Goal: Task Accomplishment & Management: Use online tool/utility

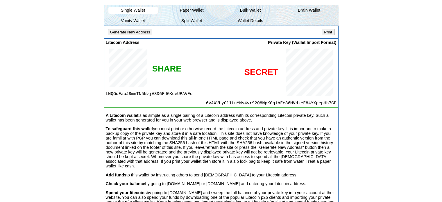
scroll to position [117, 0]
drag, startPoint x: 167, startPoint y: 181, endPoint x: 195, endPoint y: 180, distance: 27.6
click at [195, 181] on p "Check your balance by going to [DOMAIN_NAME] or [DOMAIN_NAME] and entering your…" at bounding box center [221, 183] width 231 height 5
copy p "[DOMAIN_NAME]"
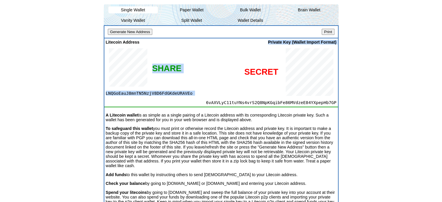
drag, startPoint x: 191, startPoint y: 92, endPoint x: 116, endPoint y: 90, distance: 75.3
click at [116, 90] on div "Litecoin Address LNQGoEauJ8mnTN5NzjV8D6FdGKdeURAVEo SHARE Private Key (Wallet I…" at bounding box center [221, 76] width 234 height 76
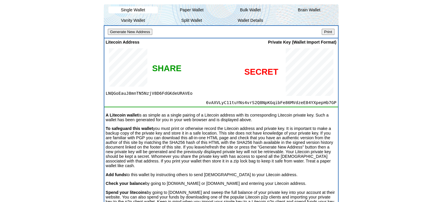
click at [116, 90] on div at bounding box center [140, 67] width 69 height 46
drag, startPoint x: 106, startPoint y: 93, endPoint x: 174, endPoint y: 91, distance: 68.6
click at [174, 91] on span "LNQGoEauJ8mnTN5NzjV8D6FdGKdeURAVEo" at bounding box center [140, 93] width 69 height 5
copy span "LNQGoEauJ8mnTN5NzjV8D6FdGKdeU"
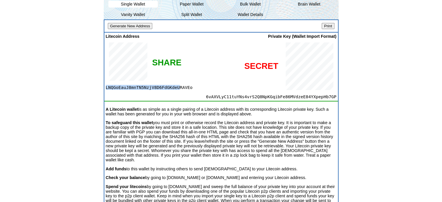
scroll to position [124, 0]
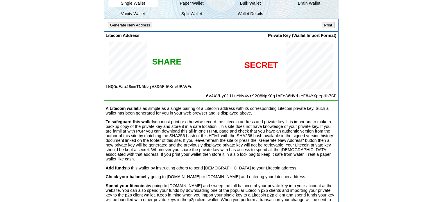
click at [185, 104] on div "A Litecoin wallet is as simple as a single pairing of a Litecoin address with i…" at bounding box center [221, 158] width 234 height 117
click at [186, 83] on div at bounding box center [256, 65] width 162 height 55
click at [184, 85] on div at bounding box center [256, 65] width 162 height 55
drag, startPoint x: 184, startPoint y: 85, endPoint x: 177, endPoint y: 86, distance: 6.5
click at [177, 86] on div at bounding box center [256, 65] width 162 height 55
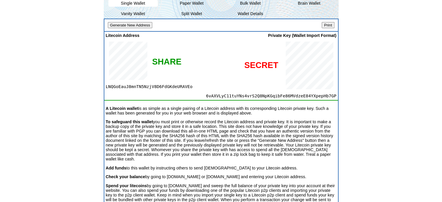
click at [177, 86] on div at bounding box center [256, 65] width 162 height 55
click at [161, 85] on span "LNQGoEauJ8mnTN5NzjV8D6FdGKdeURAVEo" at bounding box center [140, 86] width 69 height 5
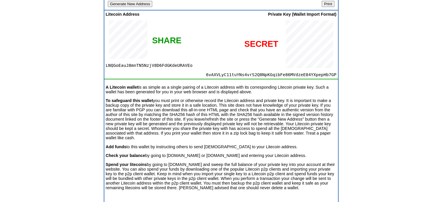
scroll to position [149, 0]
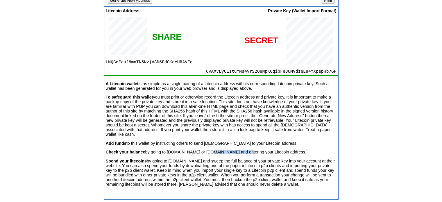
drag, startPoint x: 202, startPoint y: 149, endPoint x: 235, endPoint y: 148, distance: 33.4
click at [235, 150] on p "Check your balance by going to [DOMAIN_NAME] or [DOMAIN_NAME] and entering your…" at bounding box center [221, 152] width 231 height 5
copy p "[DOMAIN_NAME]"
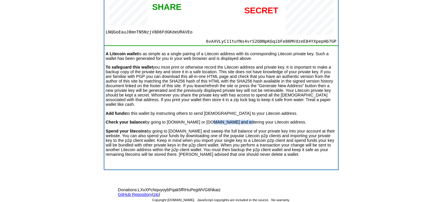
scroll to position [182, 0]
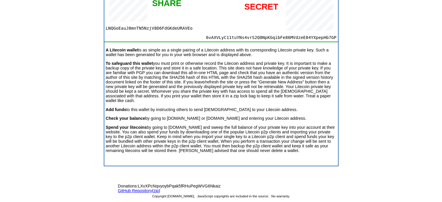
click at [170, 125] on p "Spend your litecoins by going to [DOMAIN_NAME] and sweep the full balance of yo…" at bounding box center [221, 139] width 231 height 28
drag, startPoint x: 170, startPoint y: 124, endPoint x: 196, endPoint y: 128, distance: 27.0
click at [196, 128] on p "Spend your litecoins by going to [DOMAIN_NAME] and sweep the full balance of yo…" at bounding box center [221, 139] width 231 height 28
copy p "[DOMAIN_NAME]"
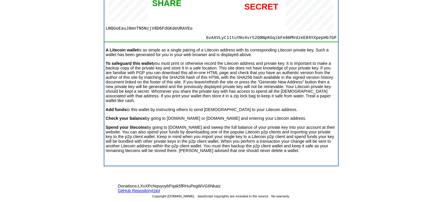
click at [265, 137] on p "Spend your litecoins by going to [DOMAIN_NAME] and sweep the full balance of yo…" at bounding box center [221, 139] width 231 height 28
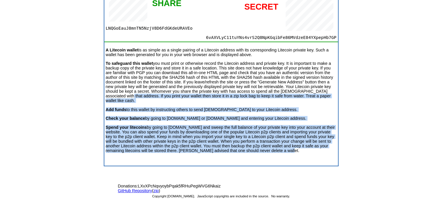
drag, startPoint x: 286, startPoint y: 148, endPoint x: 109, endPoint y: 98, distance: 183.7
click at [109, 98] on div "A Litecoin wallet is as simple as a single pairing of a Litecoin address with i…" at bounding box center [221, 100] width 234 height 117
click at [179, 125] on p "Spend your litecoins by going to [DOMAIN_NAME] and sweep the full balance of yo…" at bounding box center [221, 139] width 231 height 28
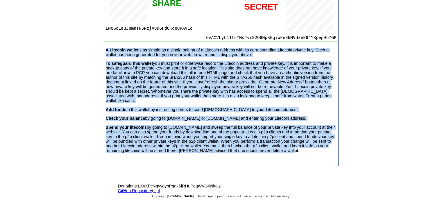
drag, startPoint x: 288, startPoint y: 151, endPoint x: 103, endPoint y: 50, distance: 210.6
click at [104, 50] on div "Generate New Address Print Litecoin Address LNQGoEauJ8mnTN5NzjV8D6FdGKdeURAVEo …" at bounding box center [221, 63] width 235 height 206
copy div "A Litecoin wallet is as simple as a single pairing of a Litecoin address with i…"
click at [172, 101] on div "A Litecoin wallet is as simple as a single pairing of a Litecoin address with i…" at bounding box center [221, 100] width 234 height 117
